Goal: Information Seeking & Learning: Compare options

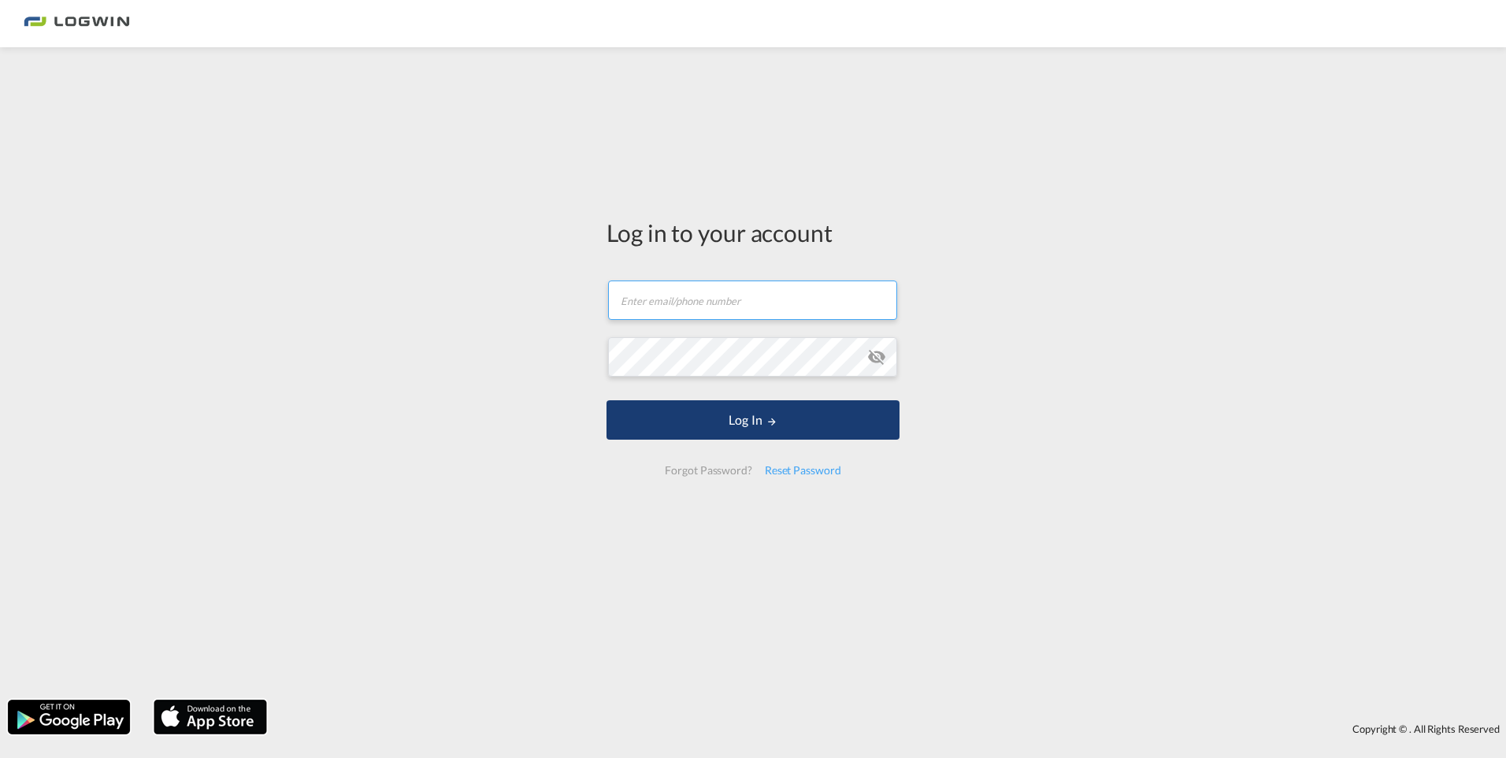
type input "[PERSON_NAME][EMAIL_ADDRESS][DOMAIN_NAME]"
click at [854, 413] on button "Log In" at bounding box center [752, 419] width 293 height 39
